Goal: Task Accomplishment & Management: Use online tool/utility

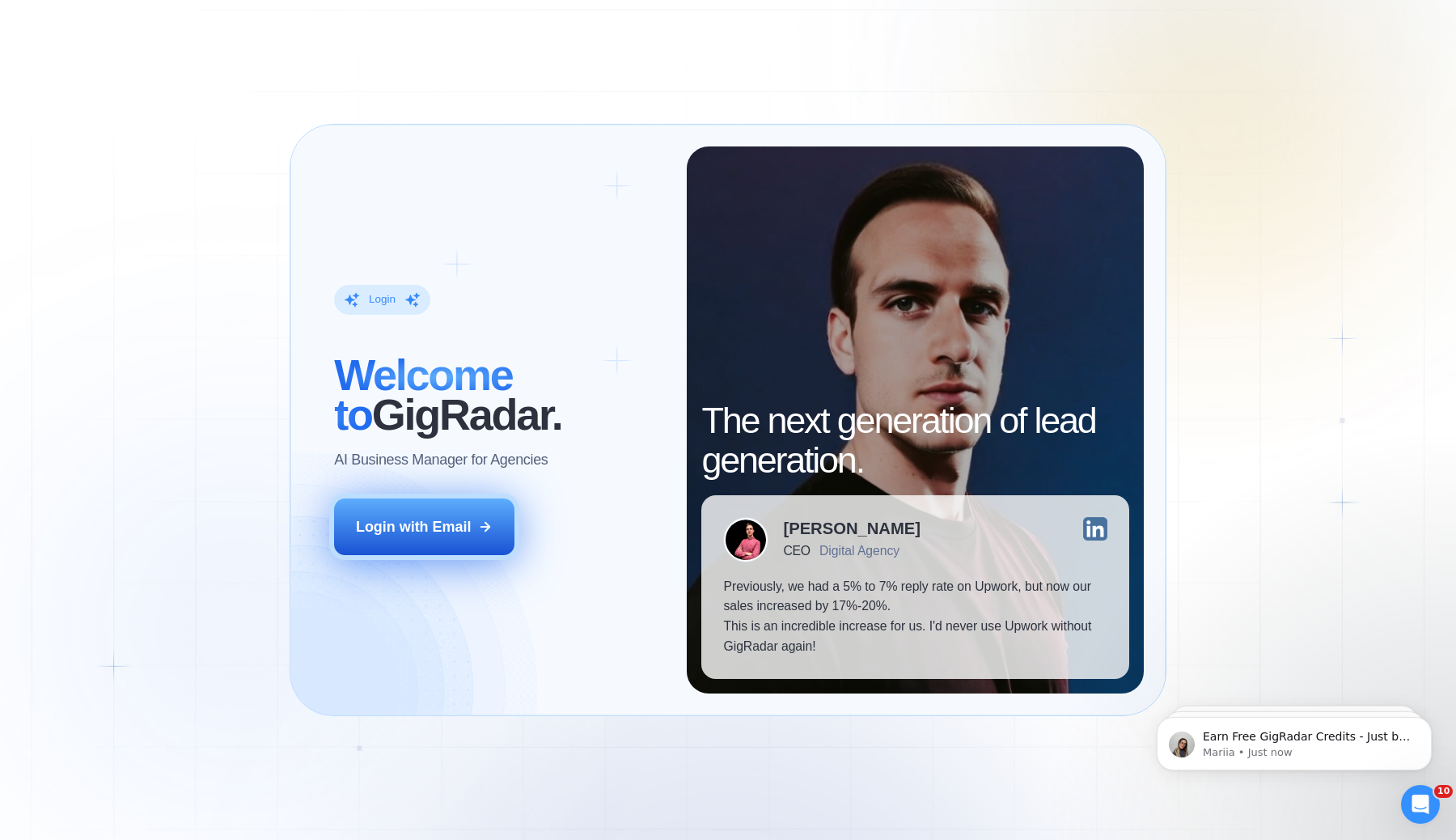
click at [437, 527] on div "Login with Email" at bounding box center [413, 527] width 115 height 21
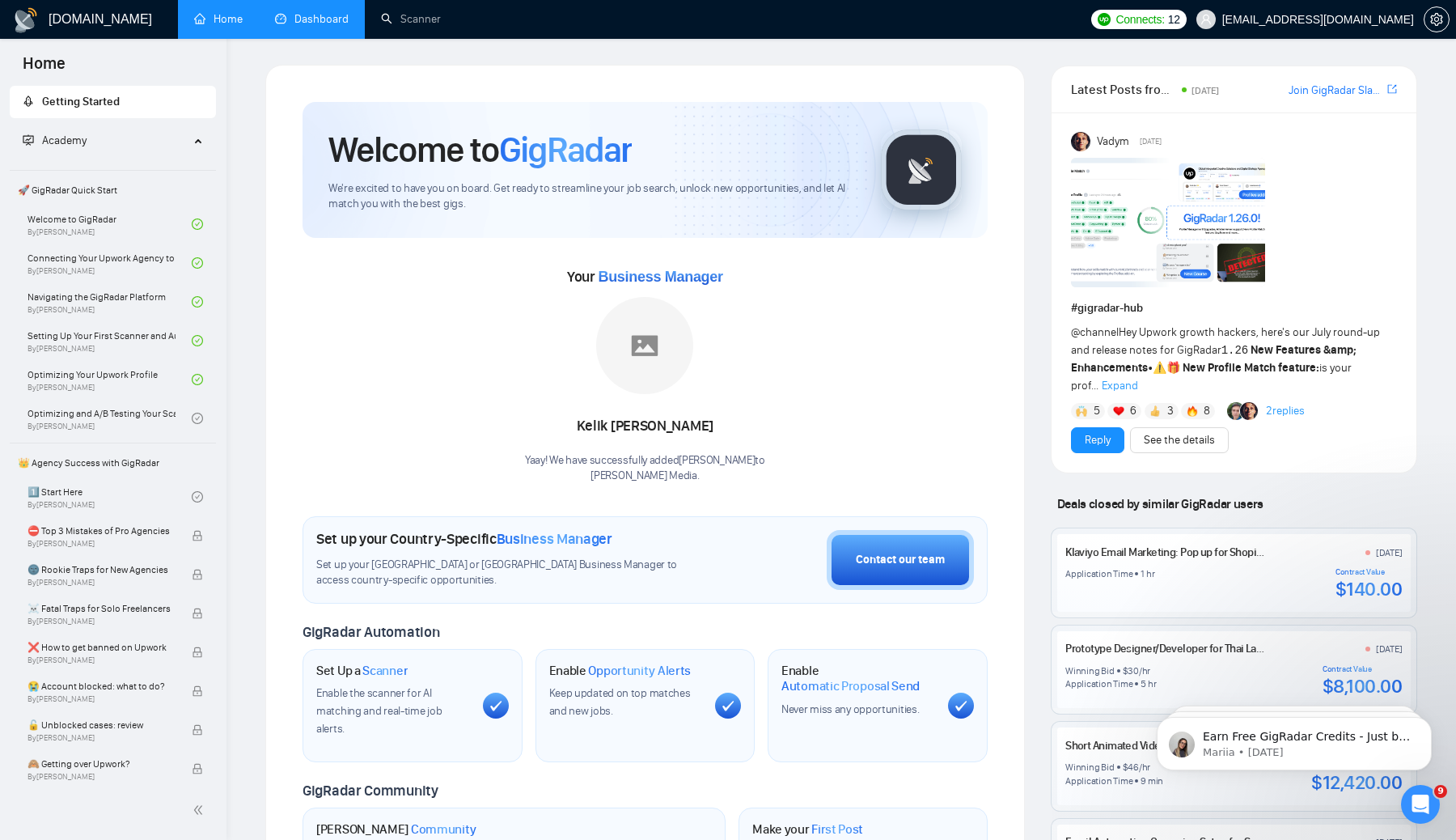
click at [309, 15] on link "Dashboard" at bounding box center [312, 19] width 74 height 14
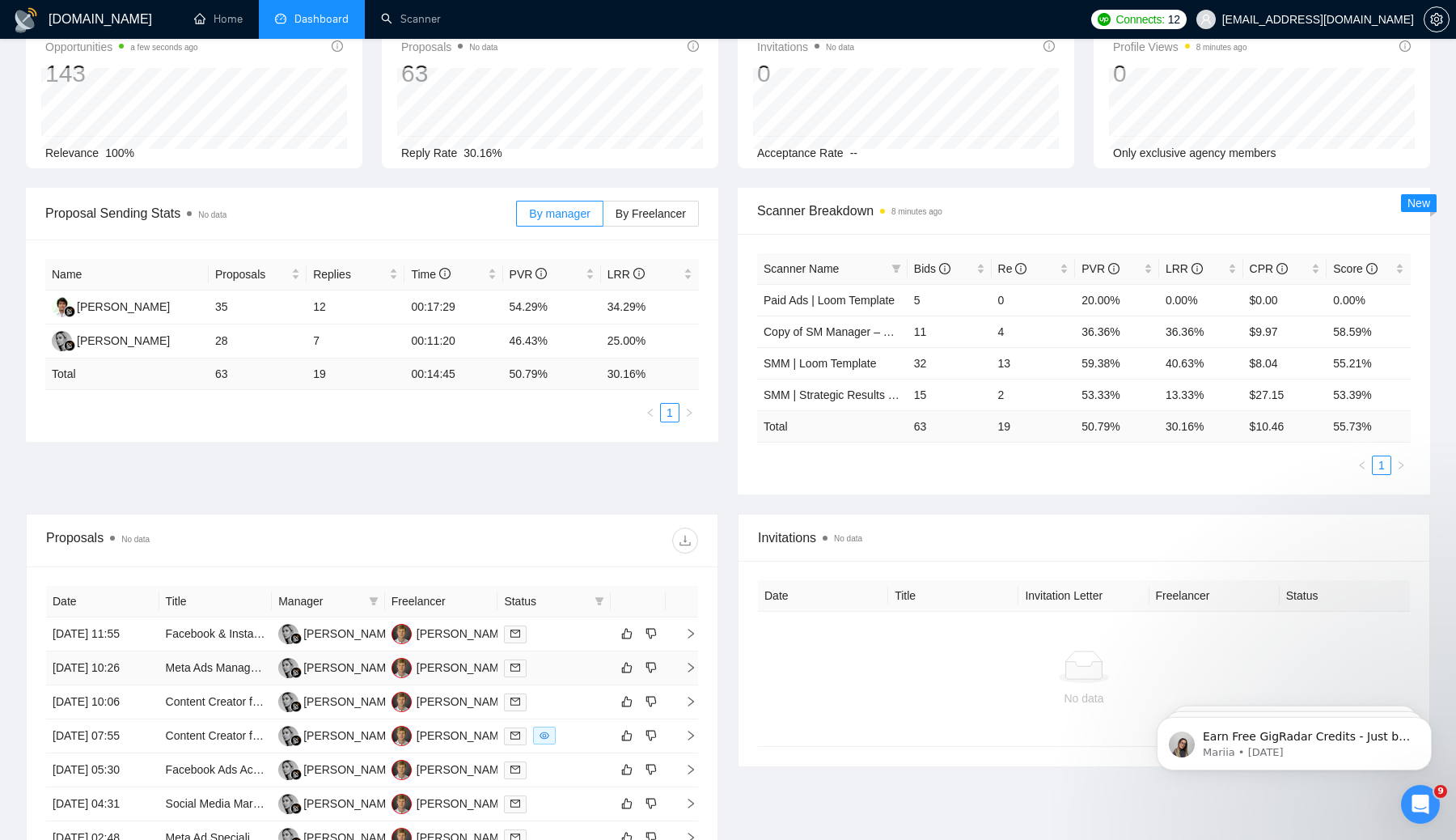
scroll to position [98, 0]
click at [217, 672] on link "Meta Ads Manager – Campaign Setup & Execution Specialist" at bounding box center [319, 666] width 308 height 13
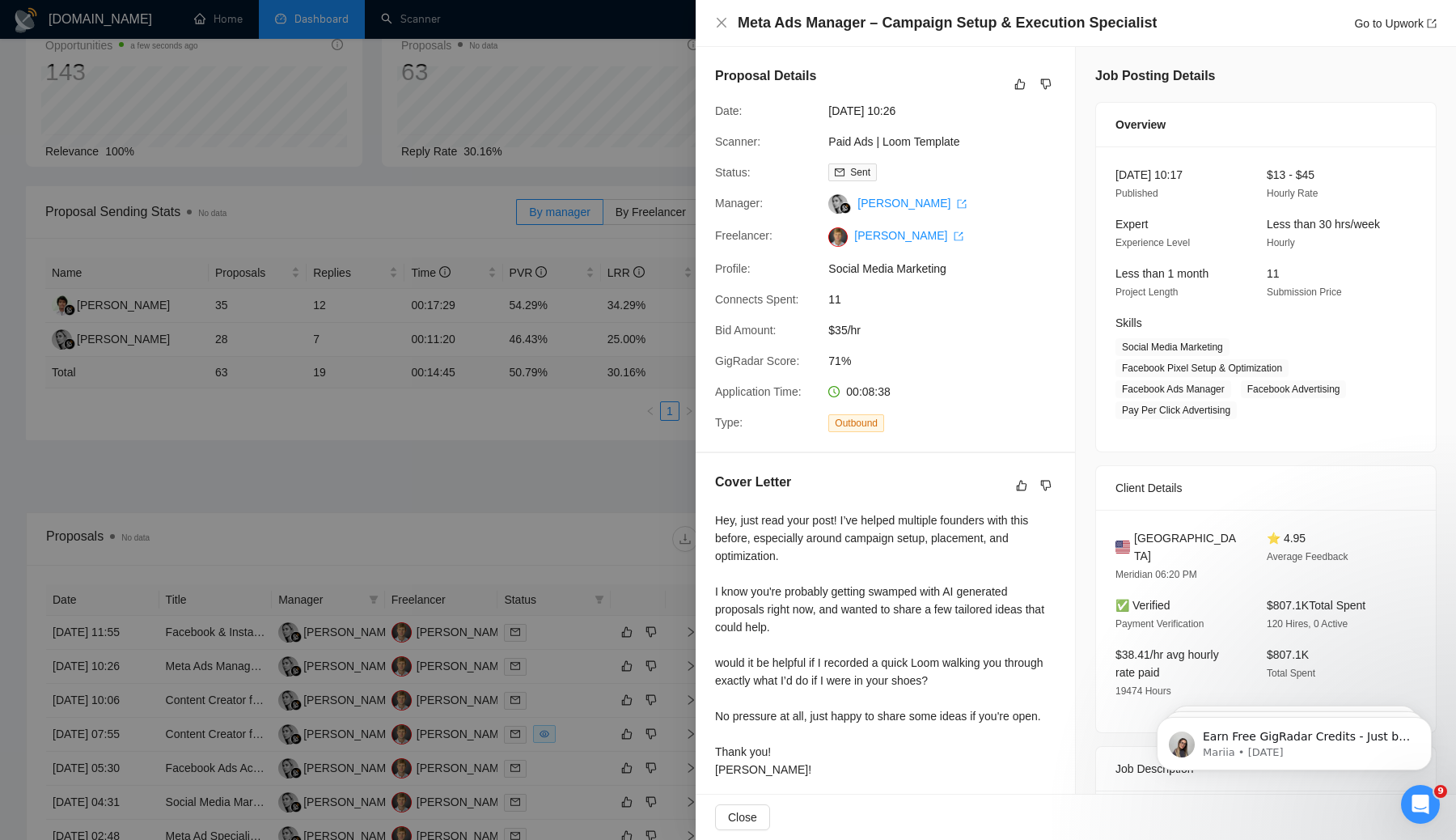
click at [490, 190] on div at bounding box center [728, 420] width 1456 height 840
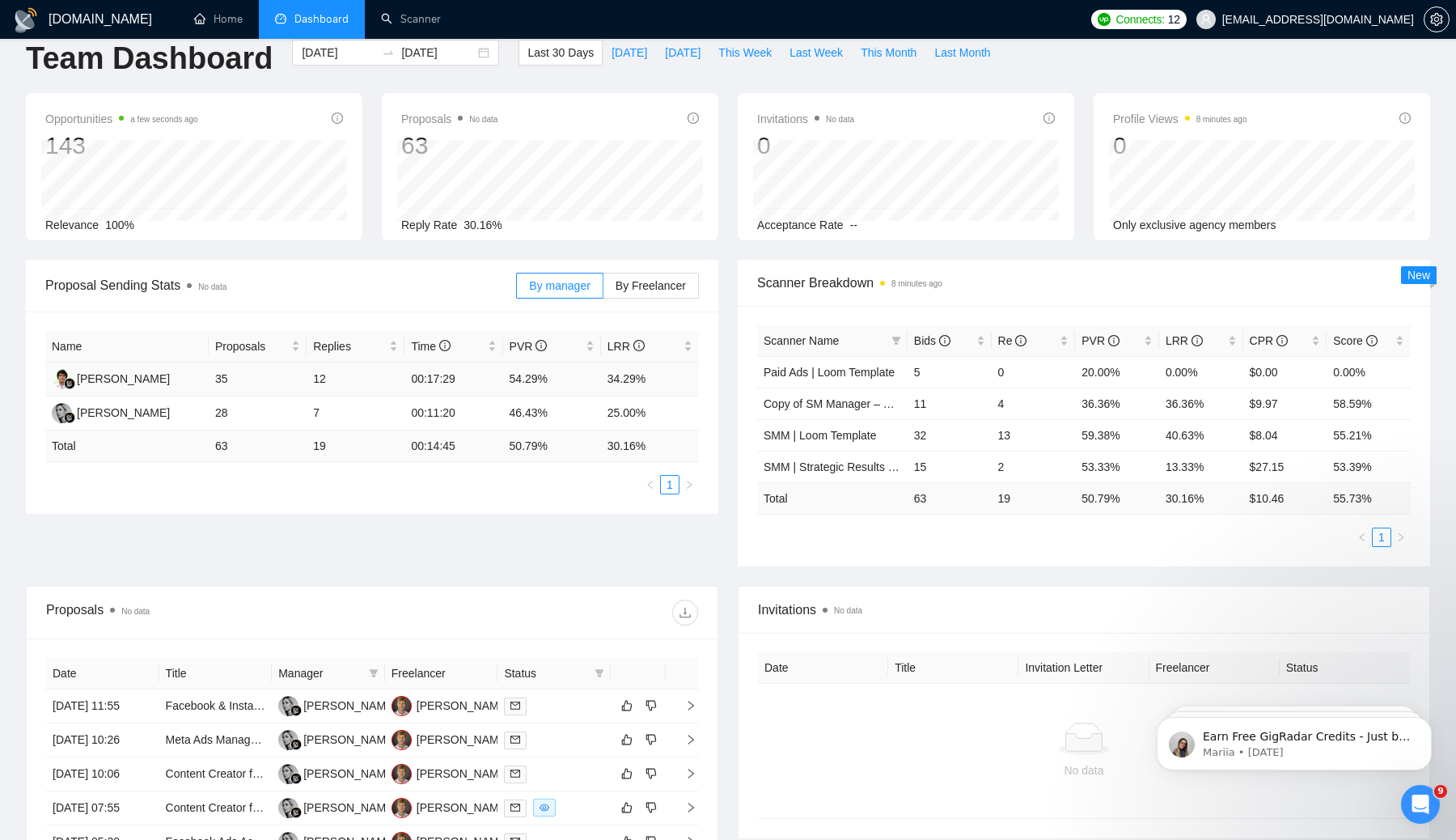
scroll to position [0, 0]
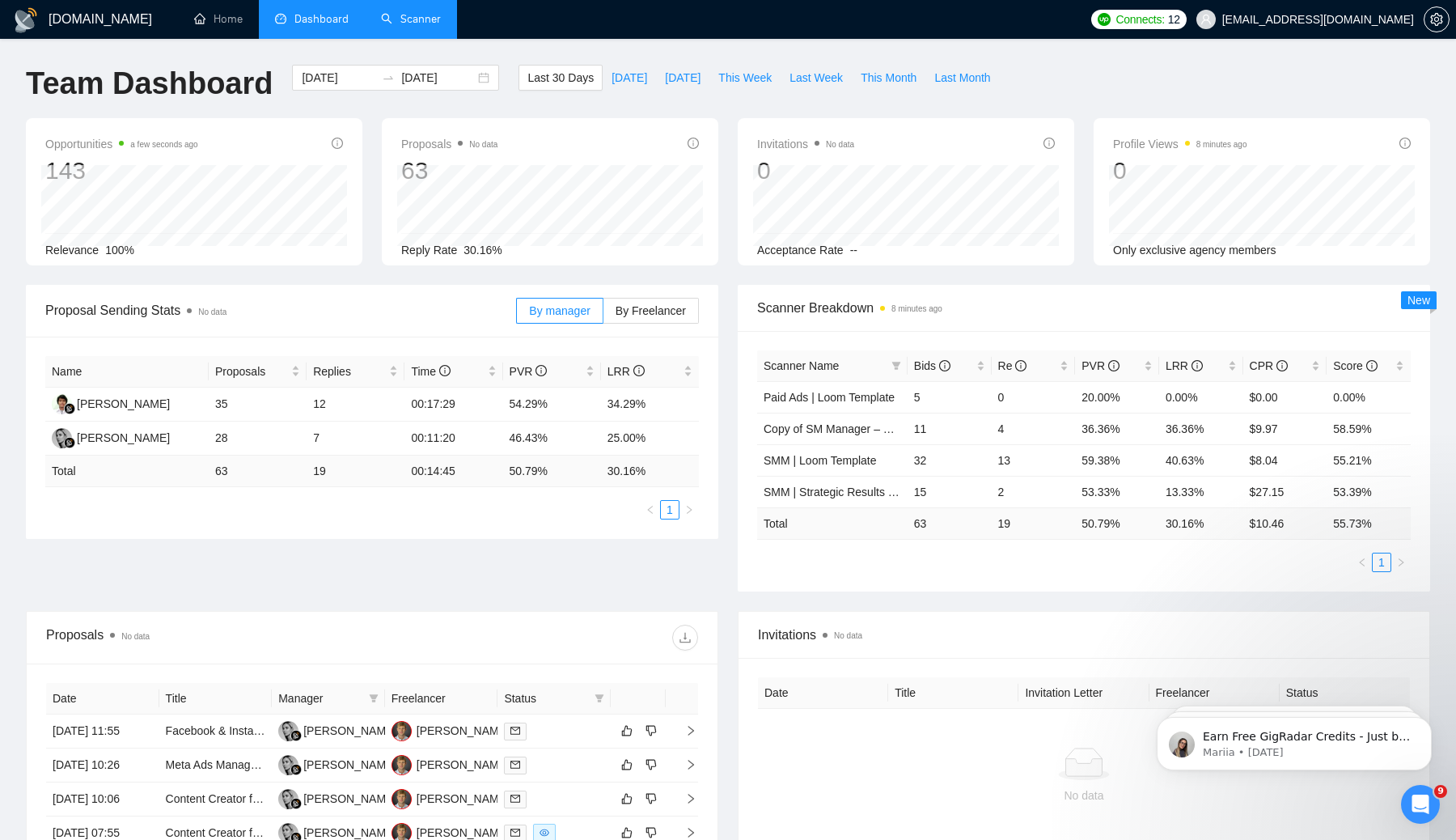
click at [381, 20] on link "Scanner" at bounding box center [410, 19] width 60 height 14
